Goal: Information Seeking & Learning: Learn about a topic

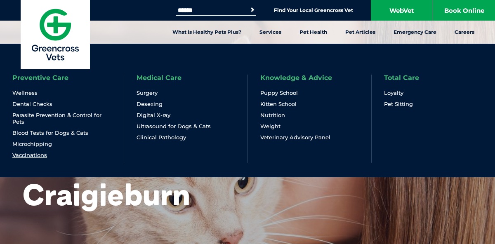
click at [39, 156] on link "Vaccinations" at bounding box center [29, 155] width 35 height 7
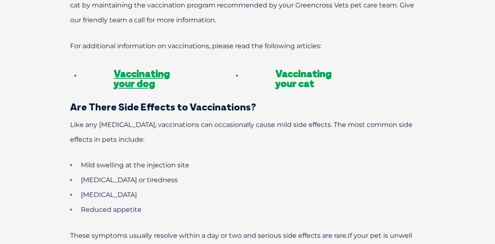
scroll to position [693, 0]
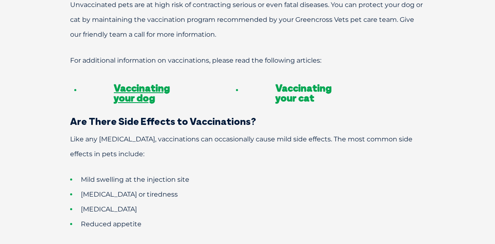
click at [305, 82] on link "Vaccinating your cat" at bounding box center [303, 93] width 56 height 22
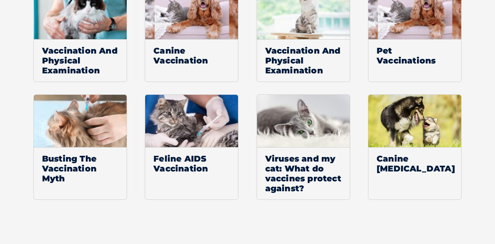
scroll to position [1140, 0]
